Goal: Information Seeking & Learning: Learn about a topic

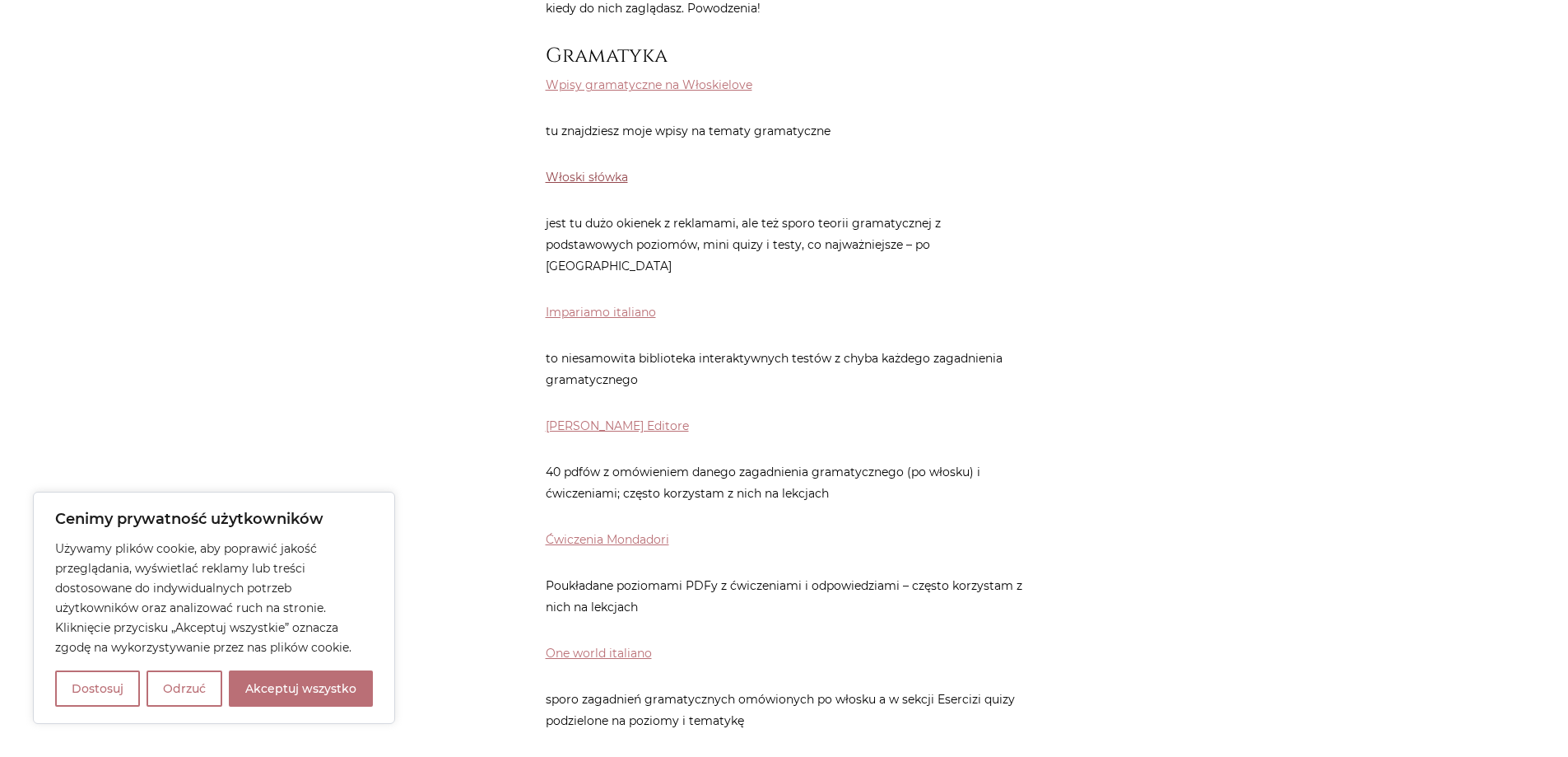
scroll to position [824, 0]
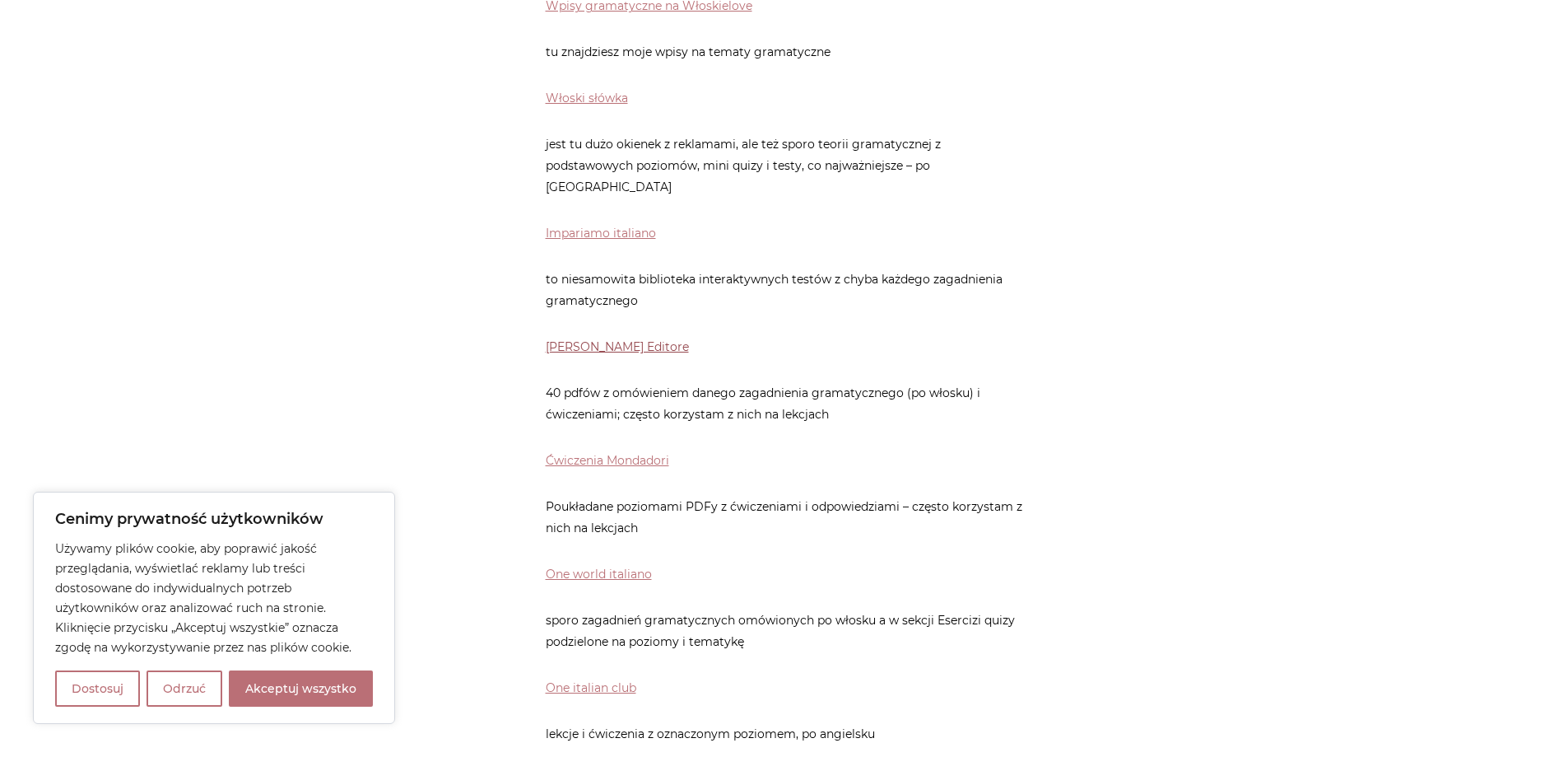
click at [606, 340] on link "[PERSON_NAME] Editore" at bounding box center [618, 347] width 143 height 15
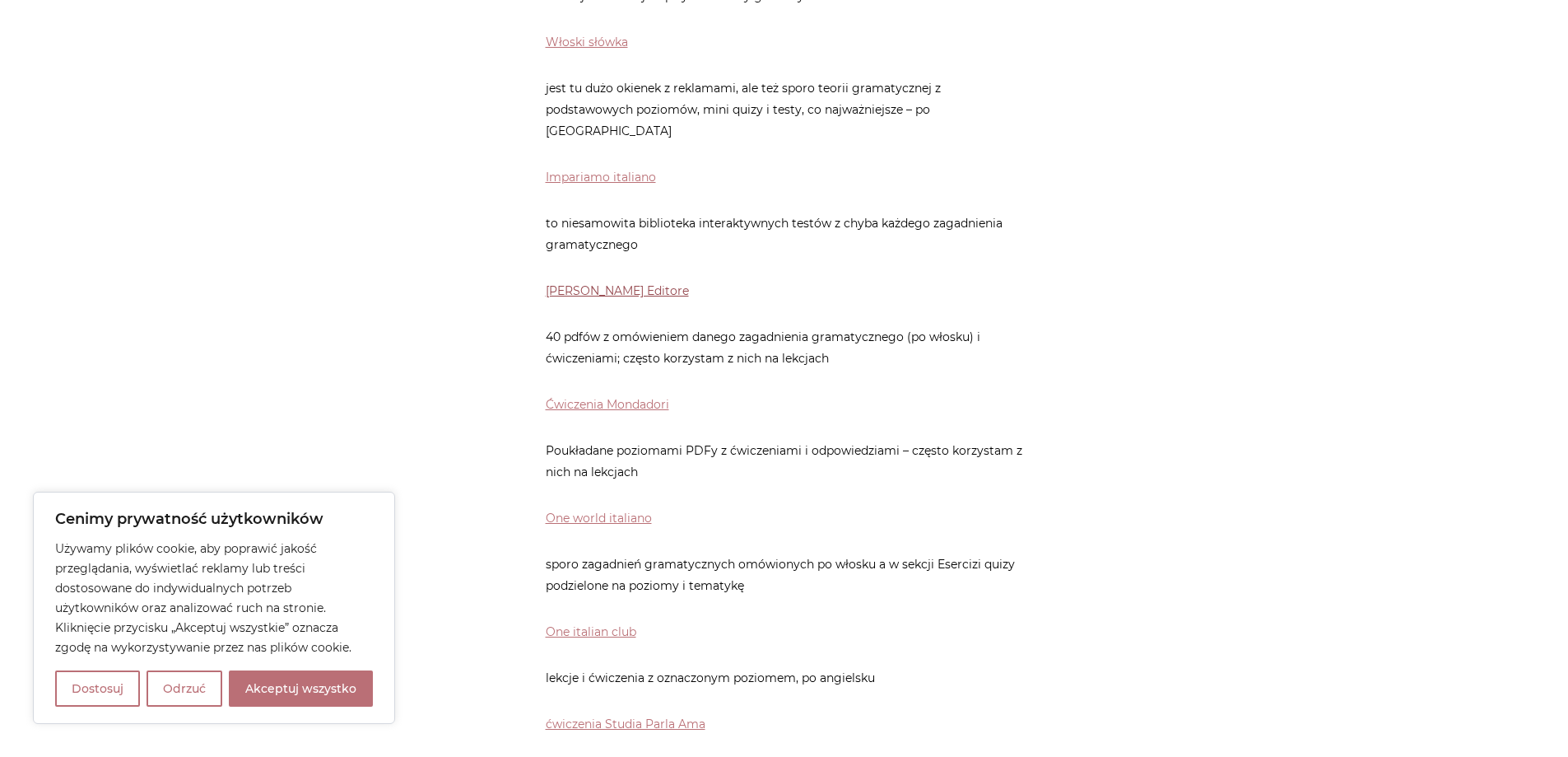
scroll to position [988, 0]
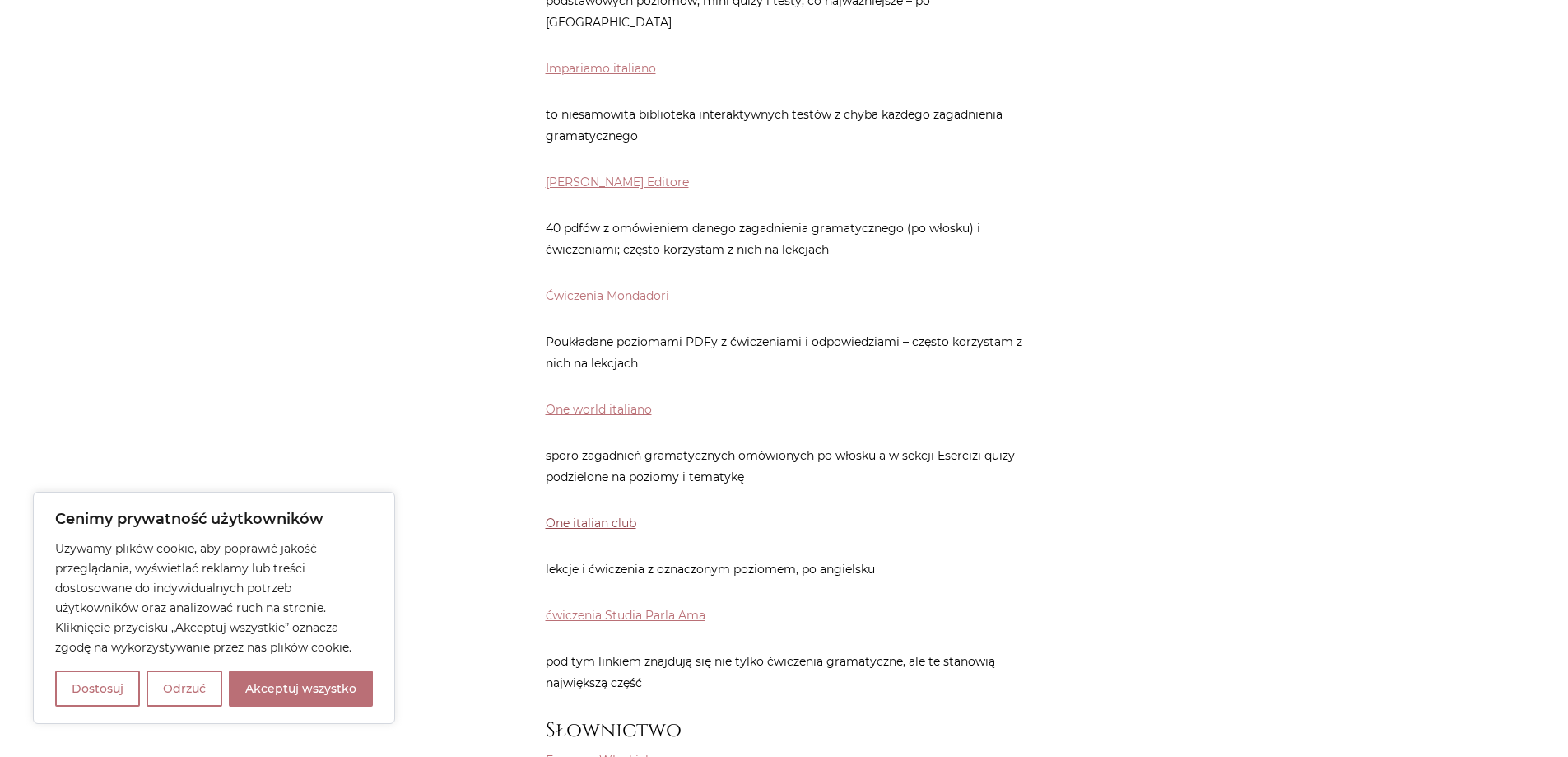
click at [604, 515] on link "One italian club" at bounding box center [592, 523] width 91 height 15
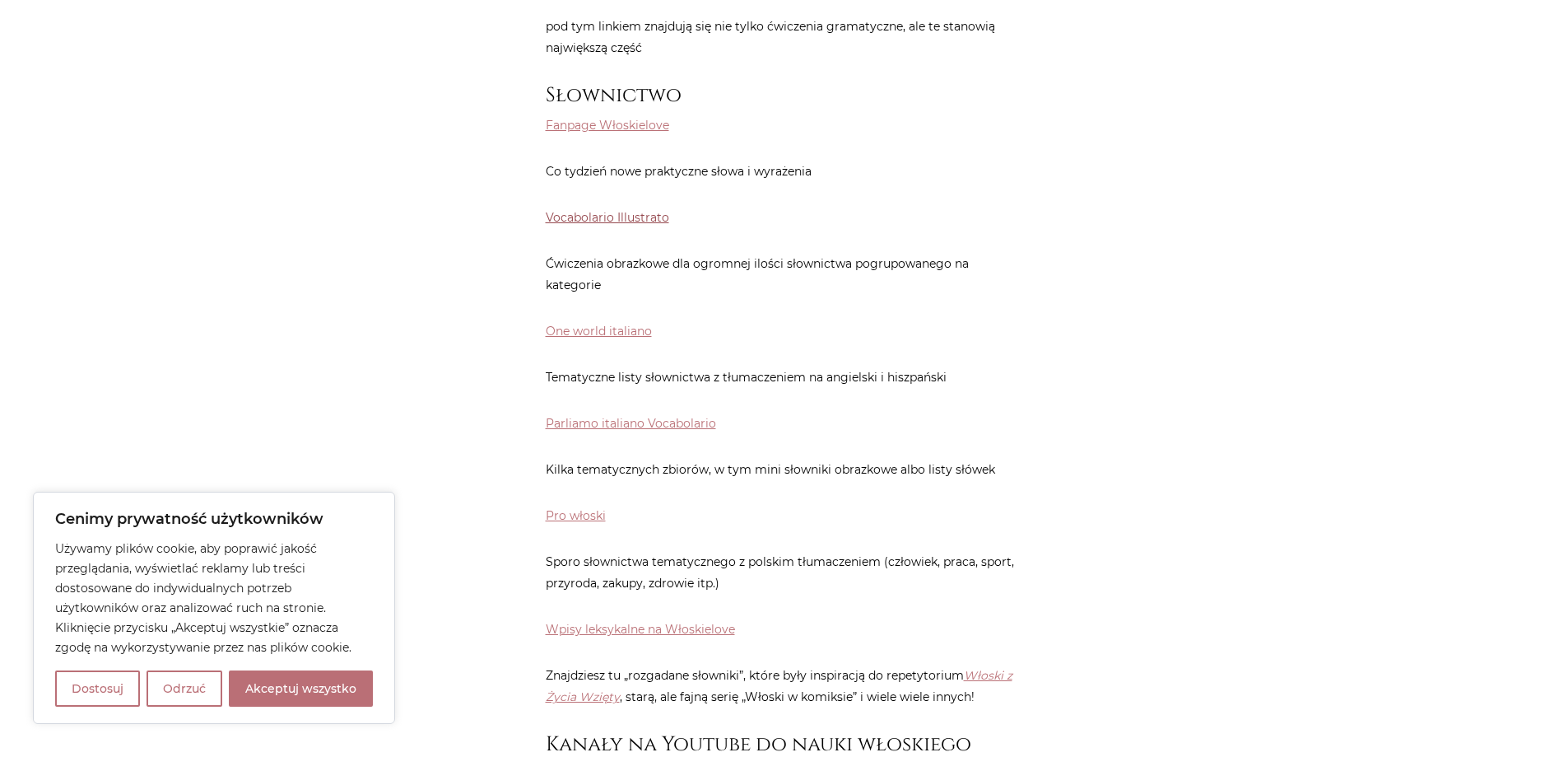
scroll to position [1647, 0]
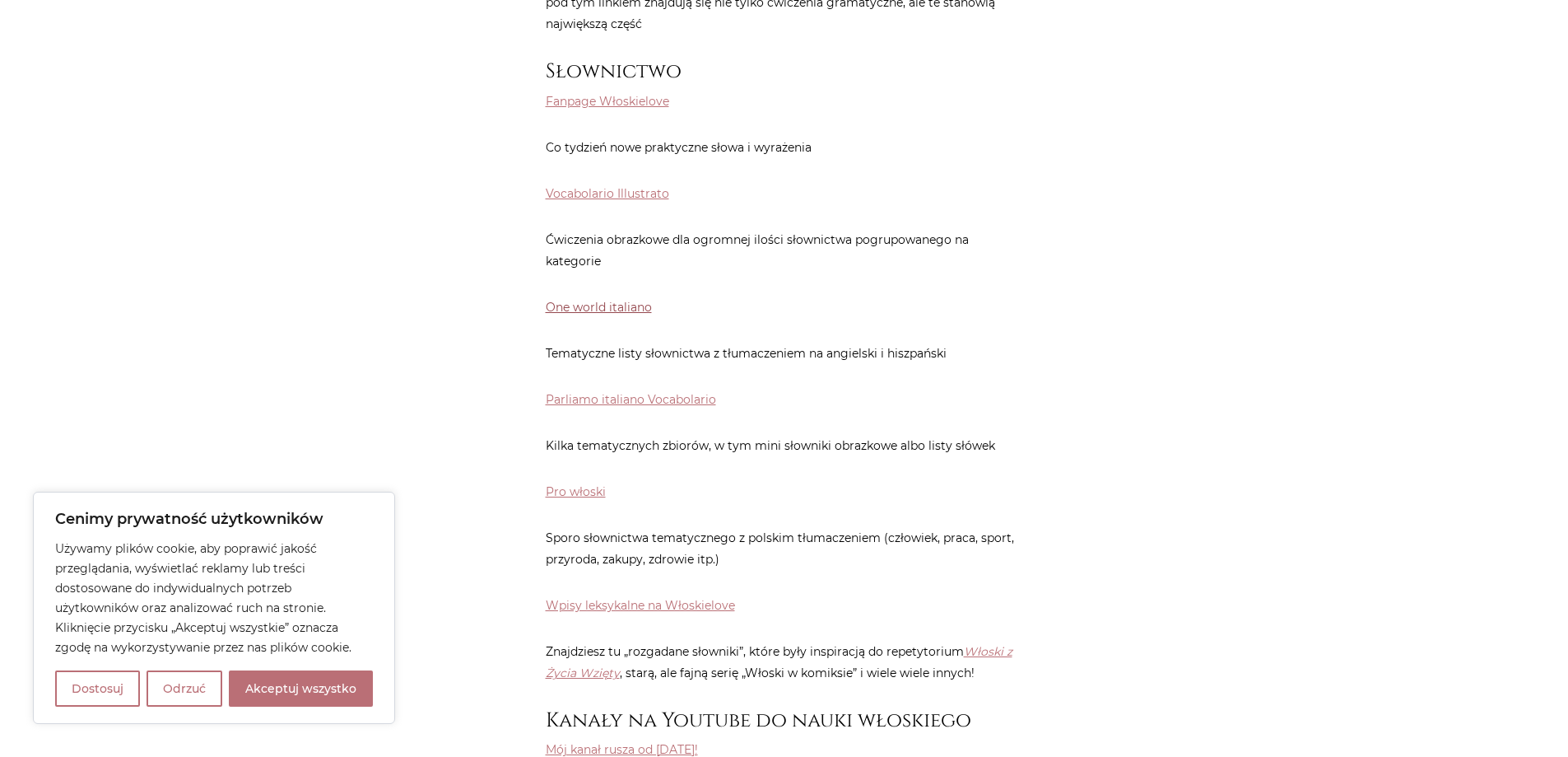
click at [572, 300] on link "One world italiano" at bounding box center [599, 308] width 107 height 15
click at [578, 300] on link "One world italiano" at bounding box center [599, 308] width 107 height 15
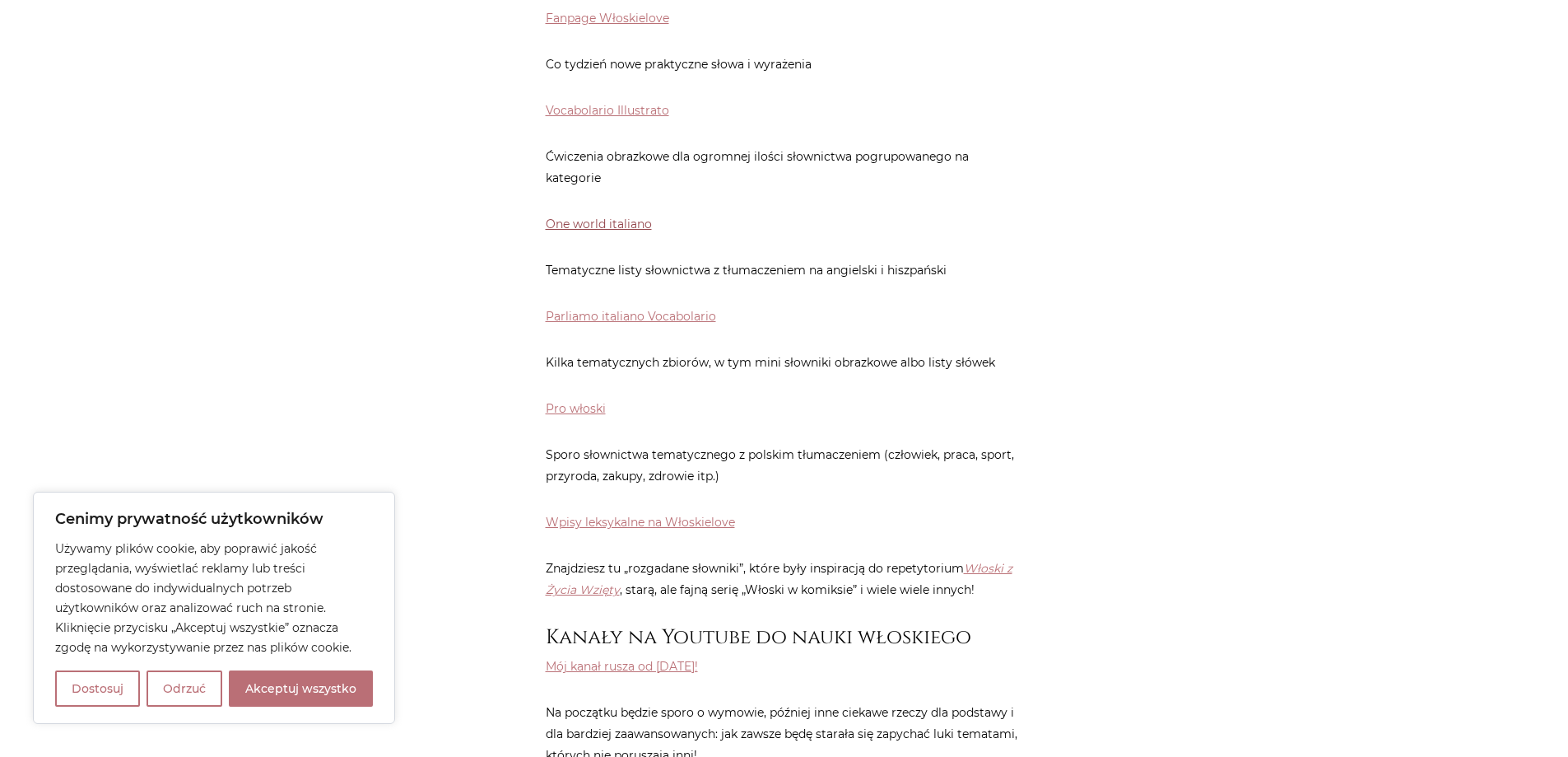
scroll to position [1977, 0]
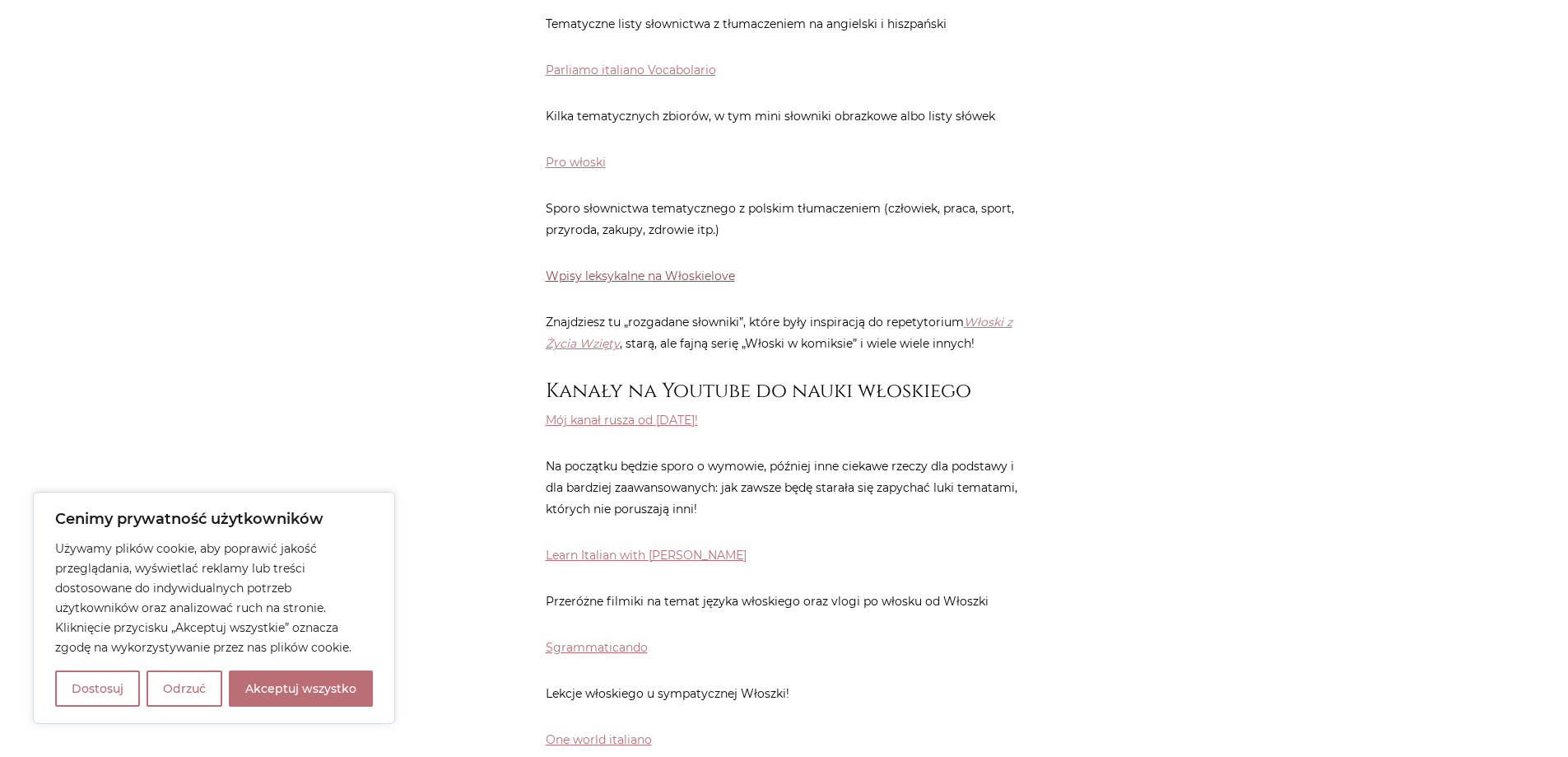
click at [662, 268] on link "Wpisy leksykalne na Włoskielove" at bounding box center [641, 276] width 190 height 15
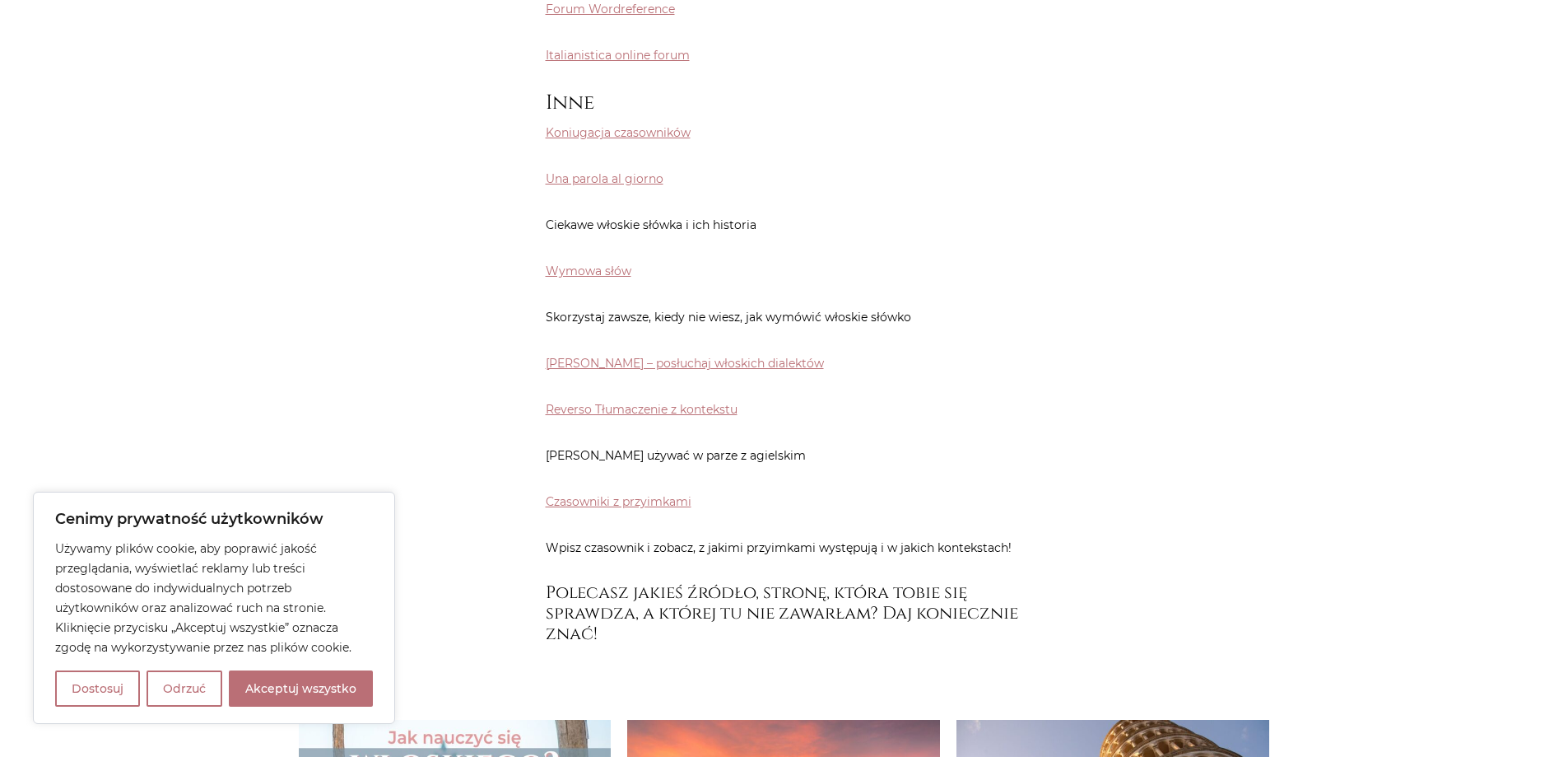
scroll to position [8484, 0]
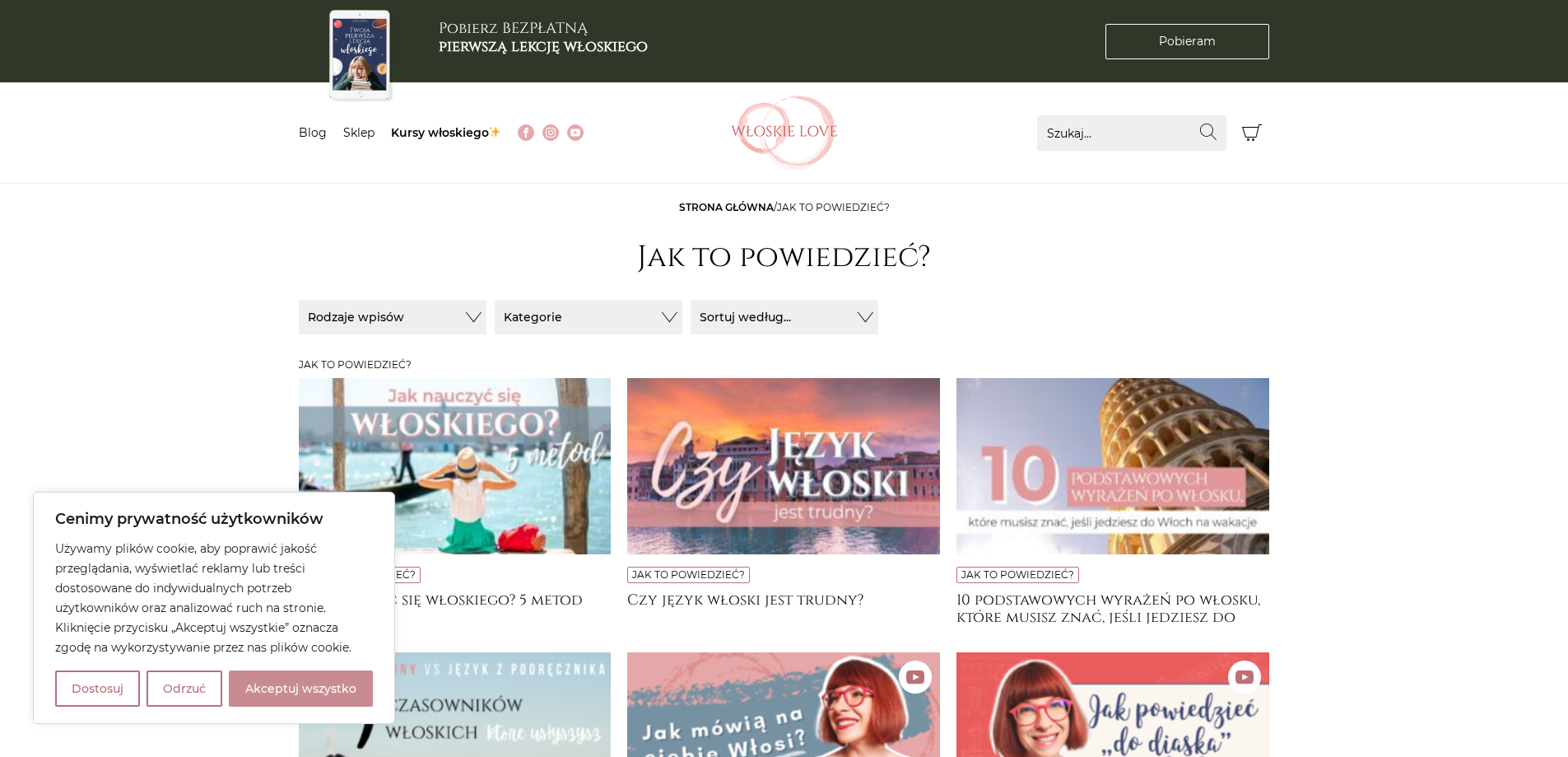
click at [300, 695] on button "Akceptuj wszystko" at bounding box center [301, 688] width 144 height 36
checkbox input "true"
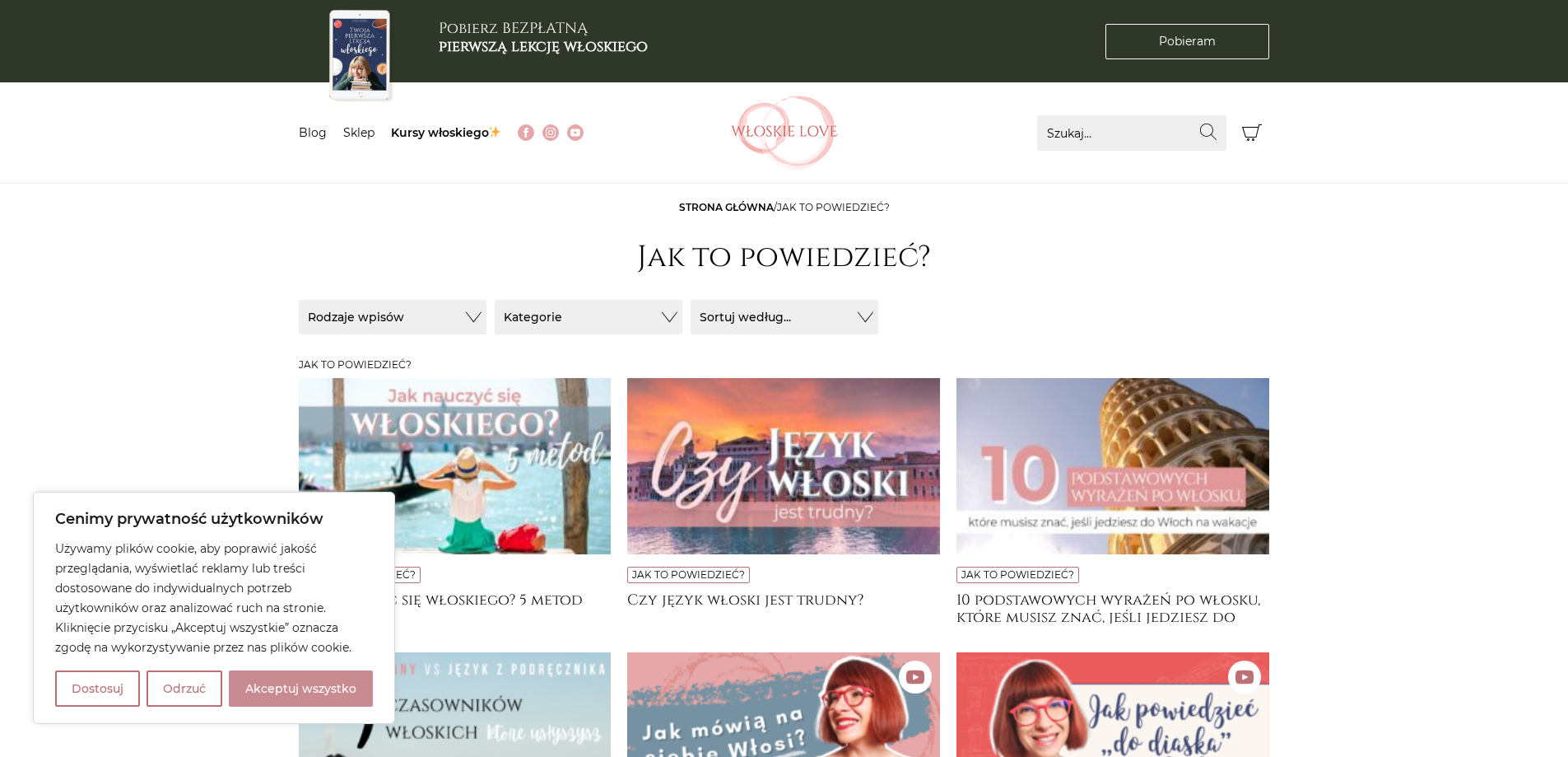
checkbox input "true"
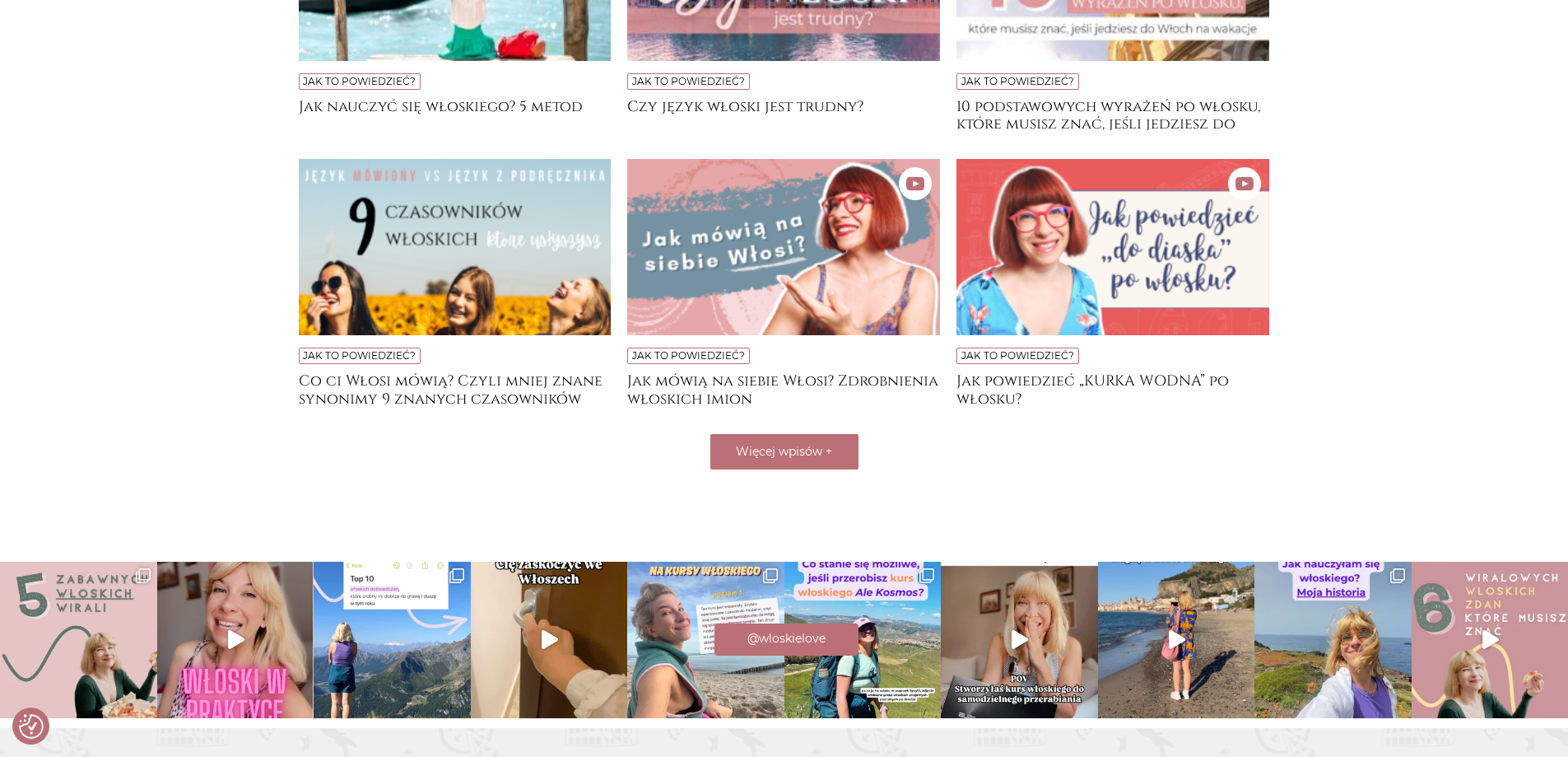
scroll to position [495, 0]
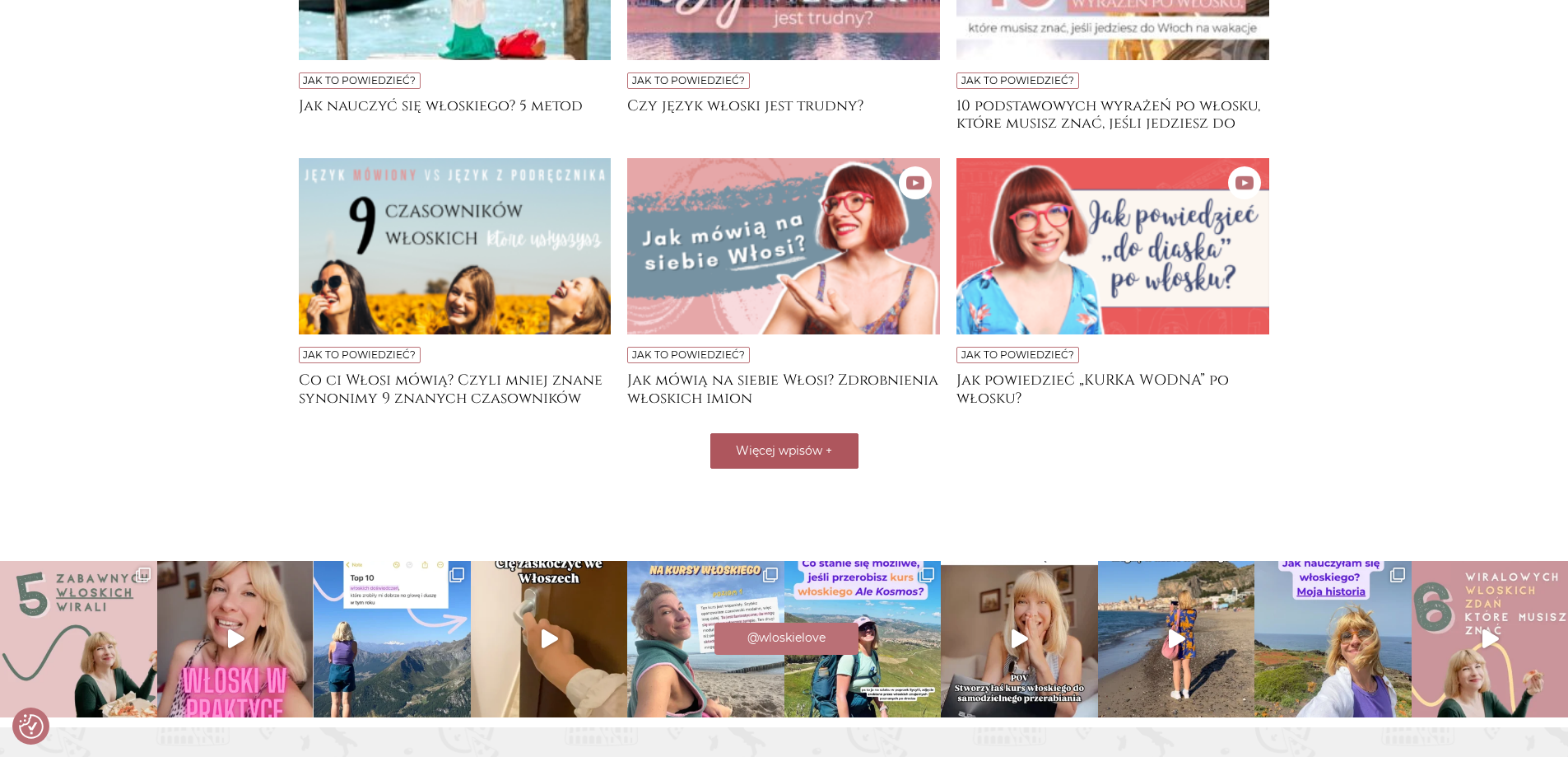
click at [839, 446] on button "Więcej wpisów +" at bounding box center [784, 451] width 148 height 36
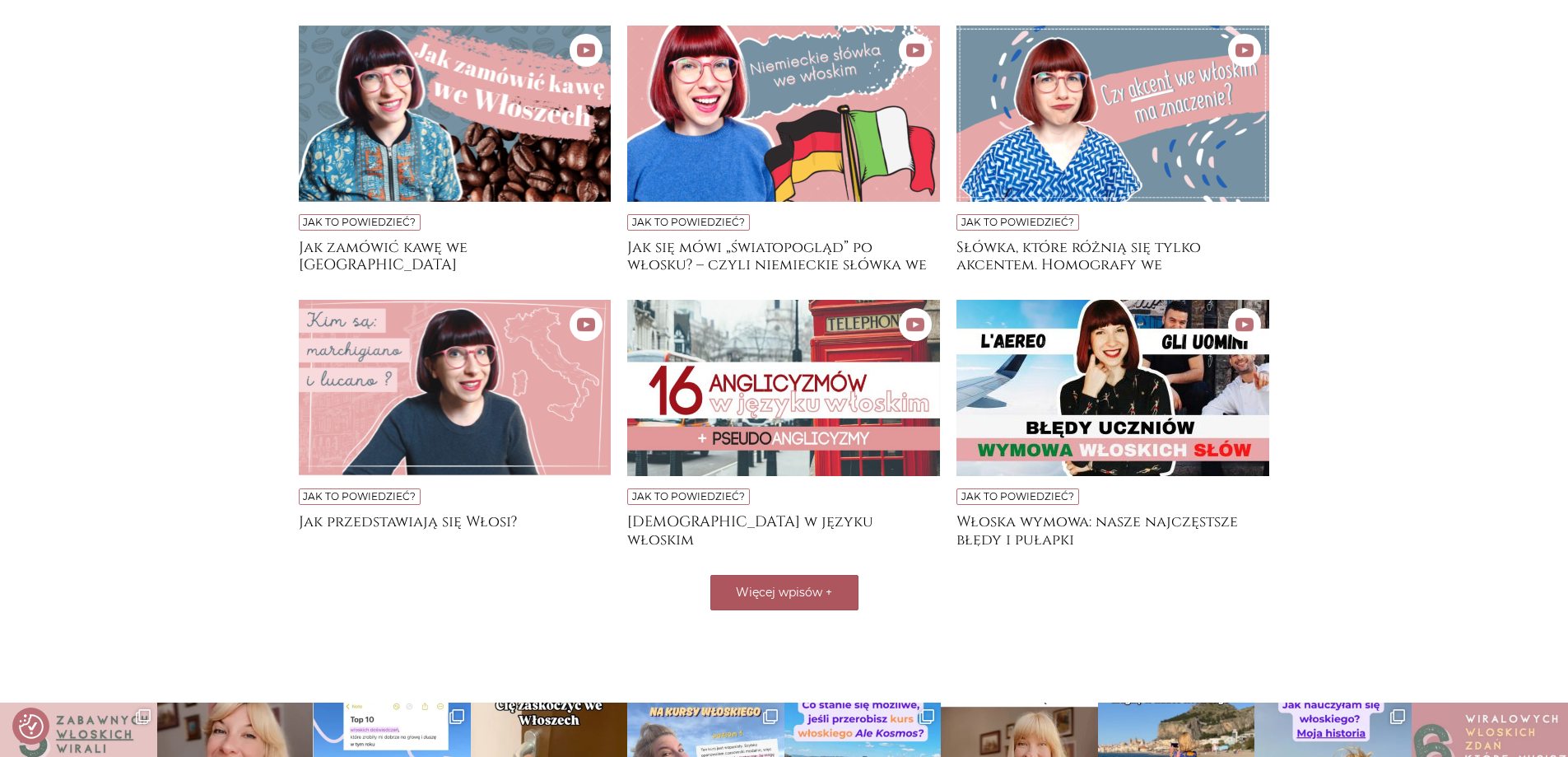
scroll to position [906, 0]
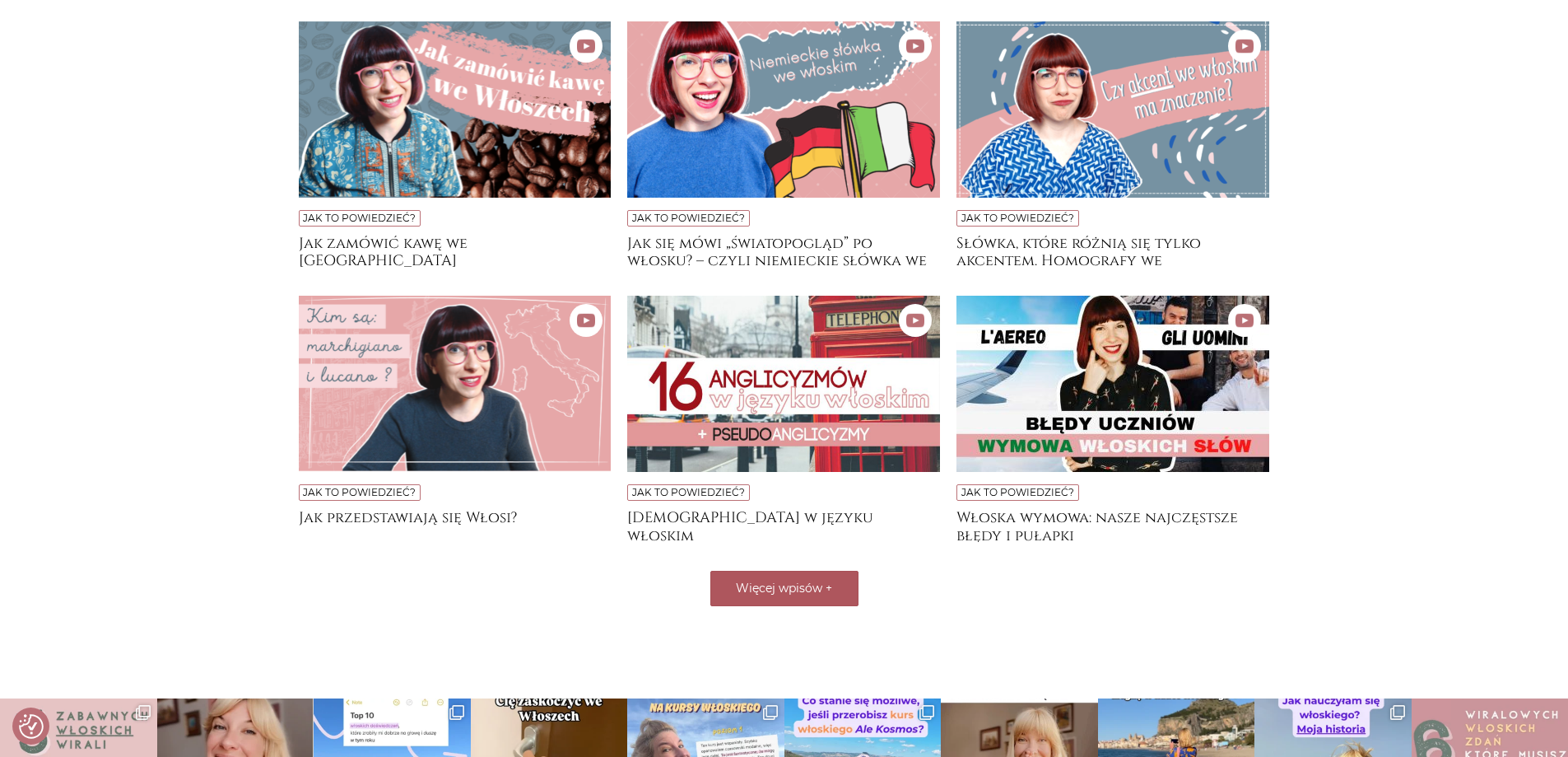
click at [787, 605] on button "Więcej wpisów +" at bounding box center [784, 589] width 148 height 36
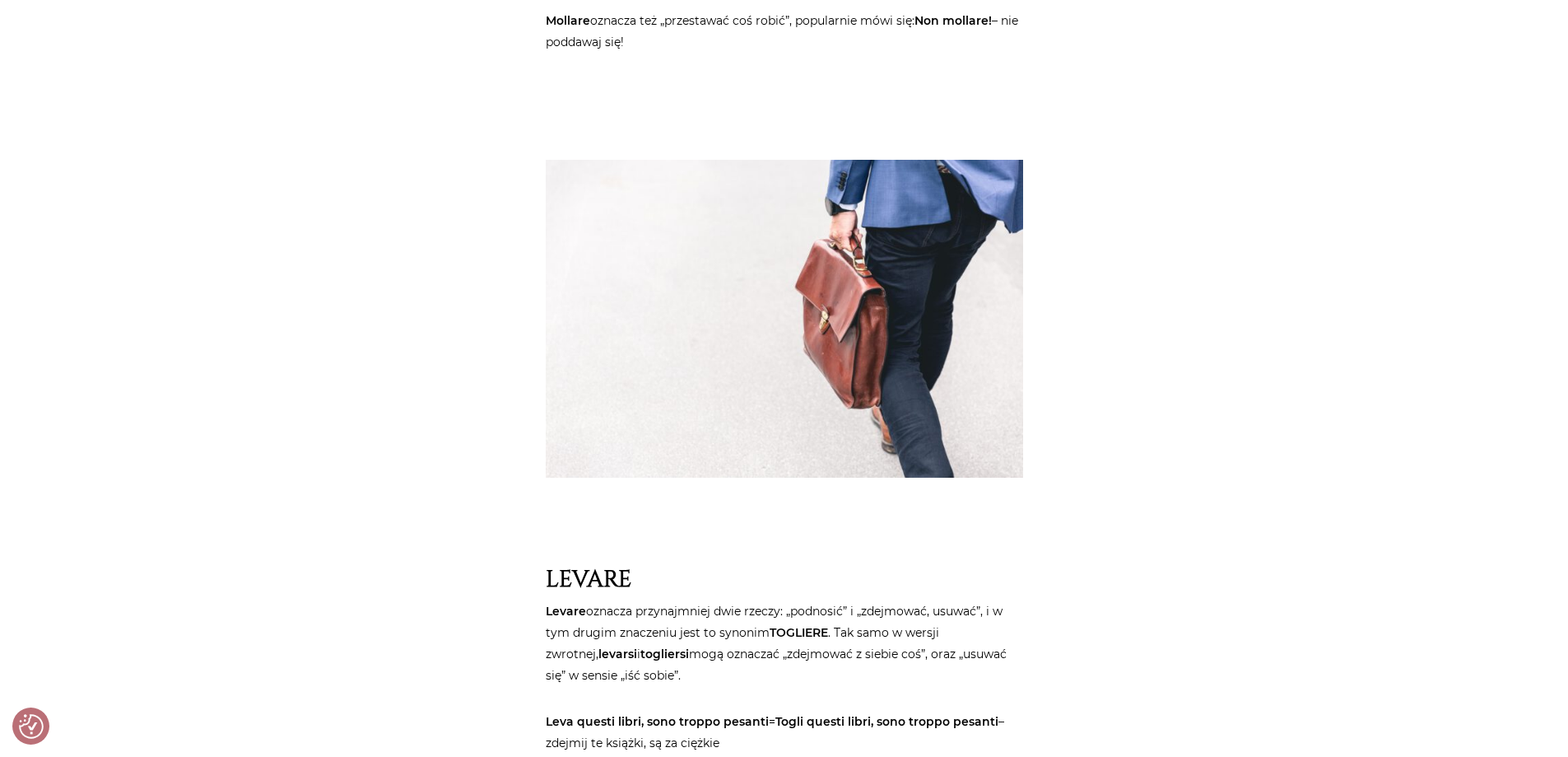
scroll to position [1483, 0]
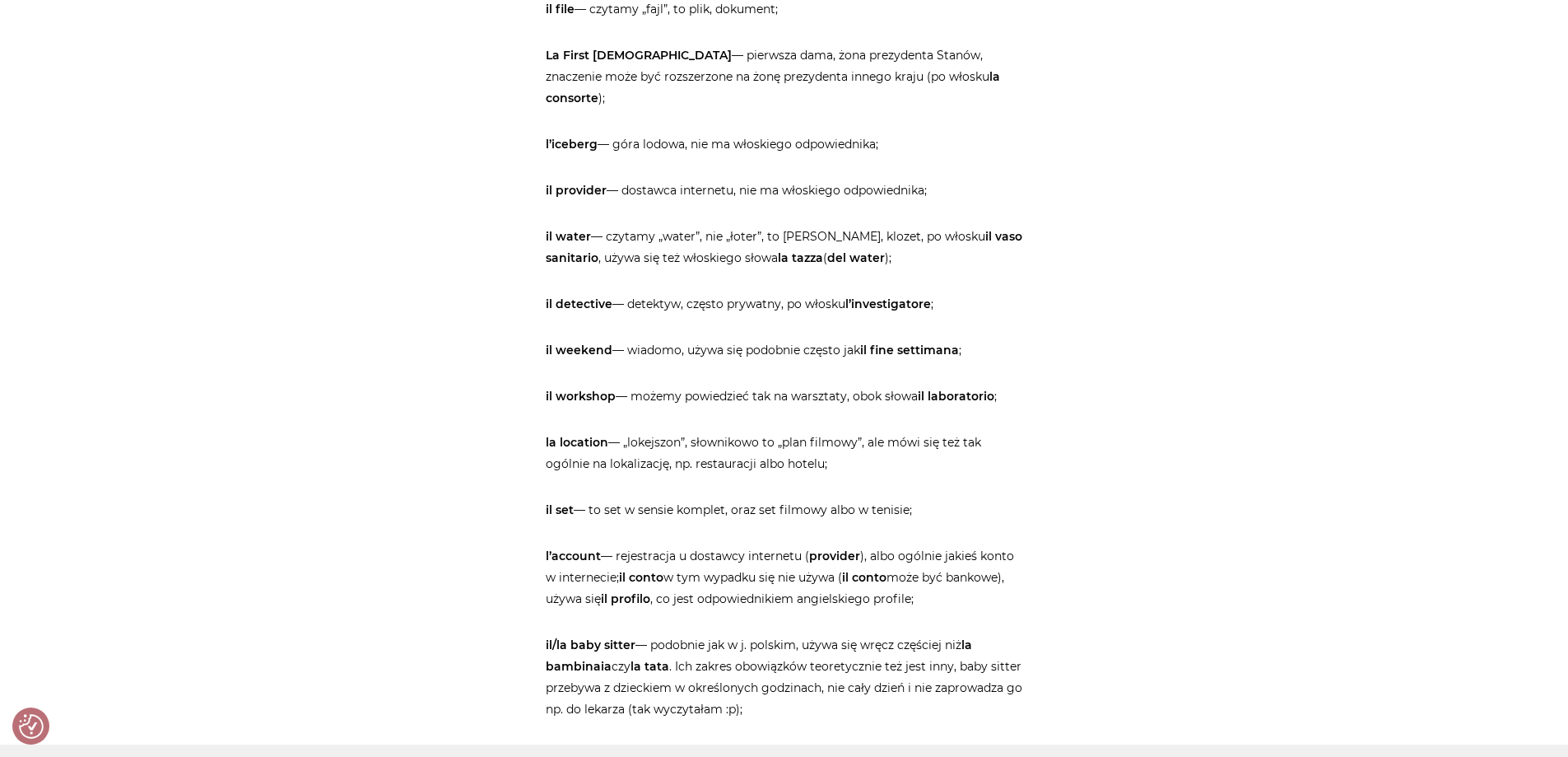
scroll to position [1236, 0]
